Goal: Transaction & Acquisition: Subscribe to service/newsletter

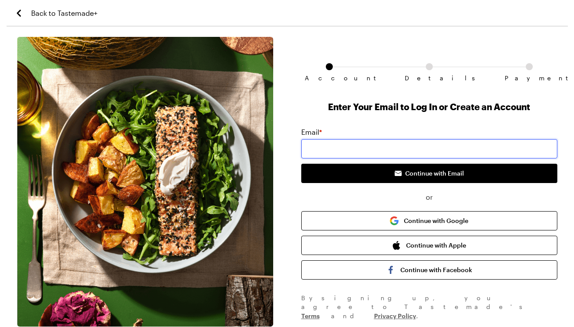
click at [349, 149] on input "email" at bounding box center [429, 148] width 256 height 19
type input "[EMAIL_ADDRESS][DOMAIN_NAME]"
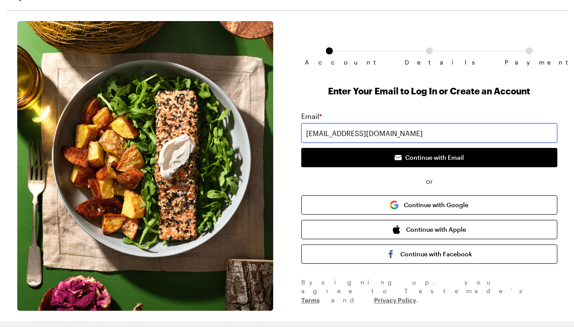
scroll to position [42, 0]
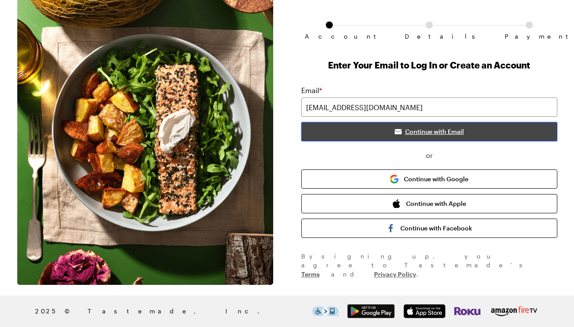
click at [374, 133] on button "Continue with Email" at bounding box center [429, 131] width 256 height 19
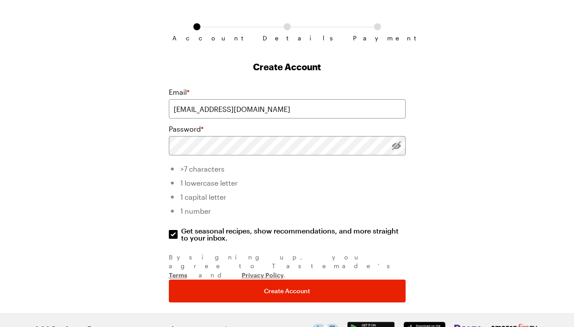
scroll to position [39, 0]
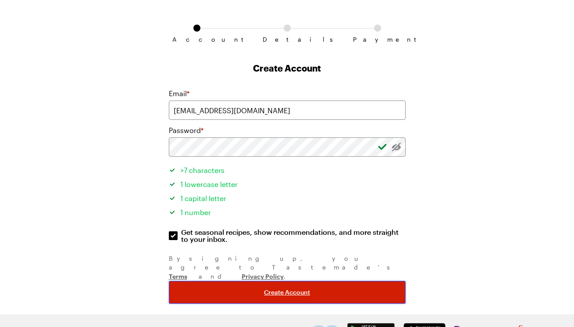
click at [276, 288] on span "Create Account" at bounding box center [287, 292] width 46 height 9
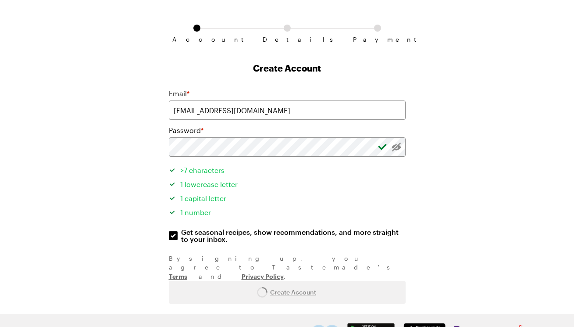
scroll to position [0, 0]
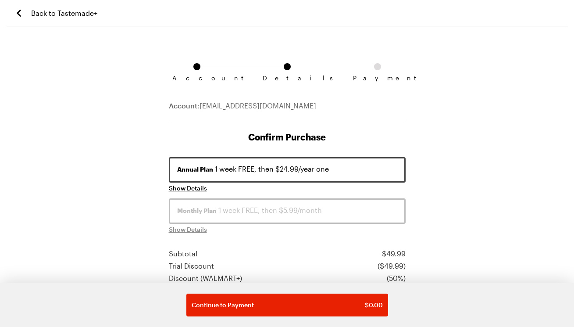
click at [199, 68] on span "Subscription checkout form navigation" at bounding box center [196, 66] width 7 height 7
click at [21, 14] on icon "Back to Tastemade+" at bounding box center [19, 13] width 11 height 11
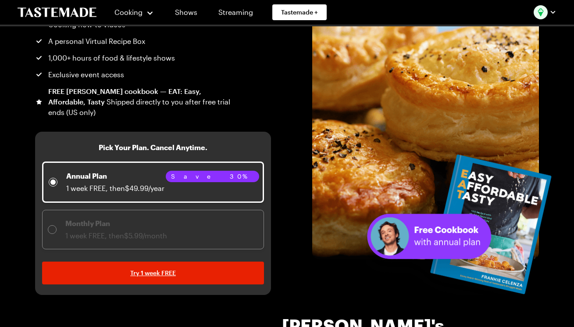
scroll to position [117, 0]
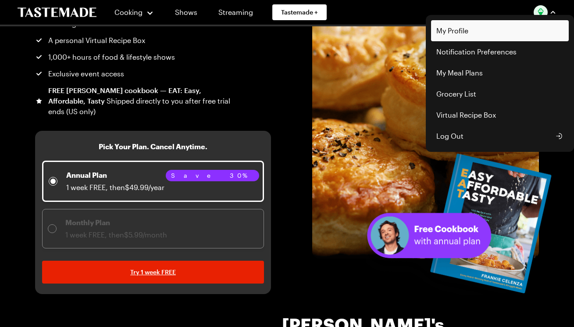
click at [475, 37] on link "My Profile" at bounding box center [500, 30] width 138 height 21
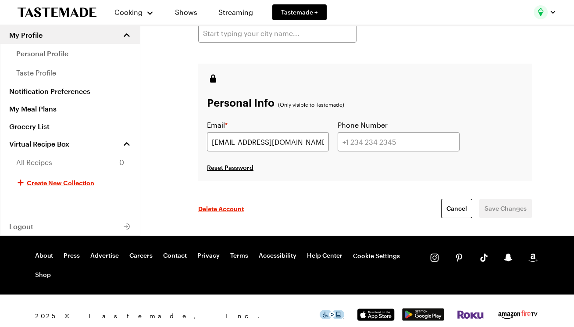
scroll to position [201, 0]
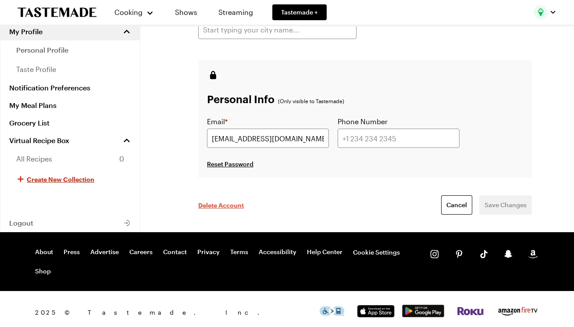
click at [236, 207] on span "Delete Account" at bounding box center [221, 204] width 46 height 9
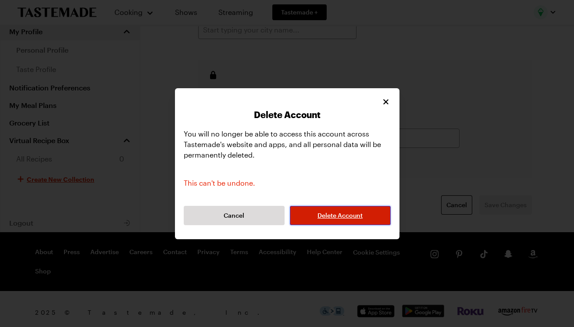
click at [351, 215] on span "Delete Account" at bounding box center [339, 215] width 45 height 9
